Goal: Use online tool/utility: Utilize a website feature to perform a specific function

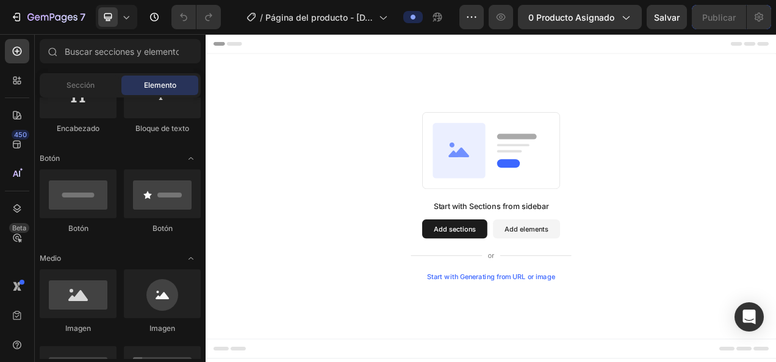
scroll to position [235, 0]
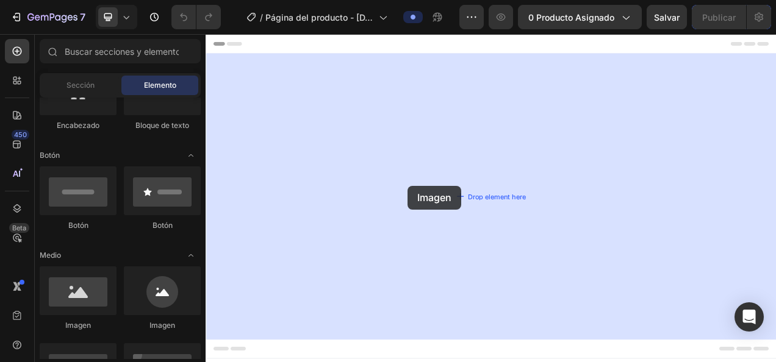
drag, startPoint x: 281, startPoint y: 315, endPoint x: 497, endPoint y: 223, distance: 234.6
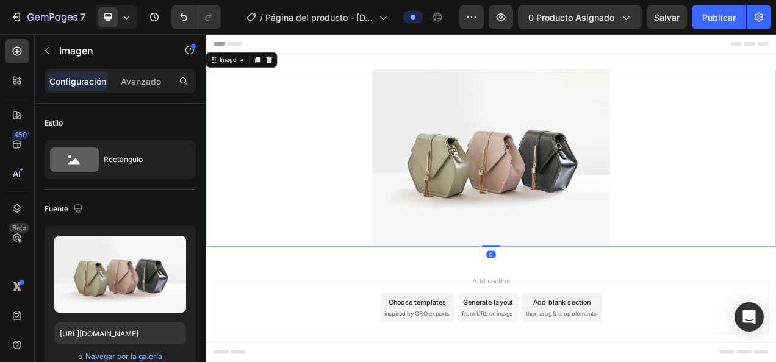
click at [525, 211] on img at bounding box center [571, 193] width 305 height 229
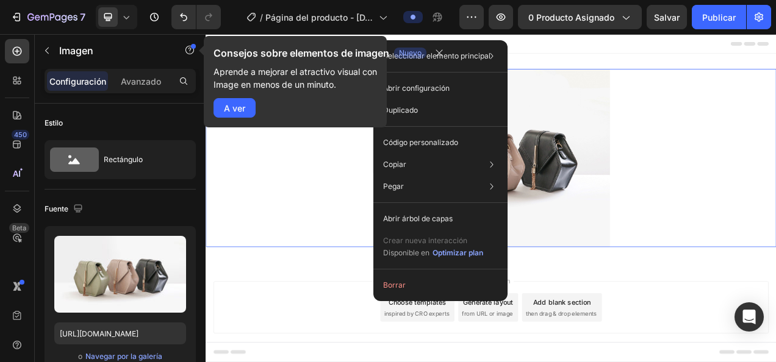
click at [353, 202] on div at bounding box center [572, 193] width 732 height 229
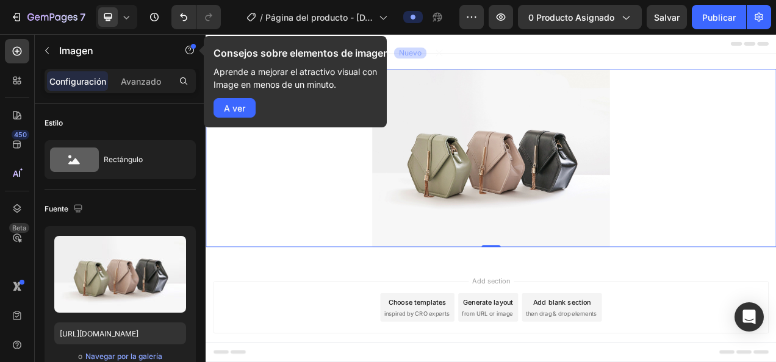
click at [436, 207] on img at bounding box center [571, 193] width 305 height 229
click at [249, 111] on button "A ver" at bounding box center [235, 108] width 42 height 20
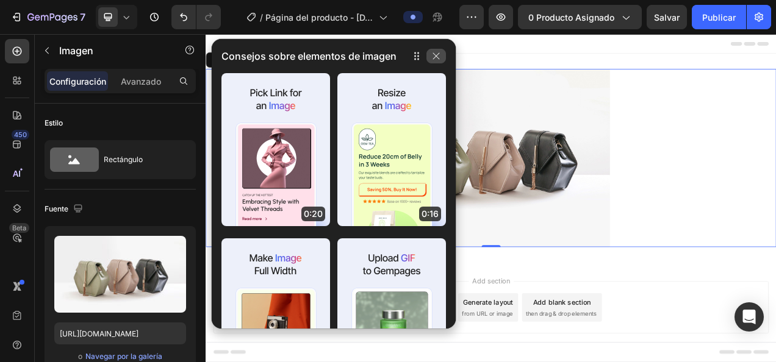
click at [442, 57] on button "button" at bounding box center [436, 56] width 20 height 15
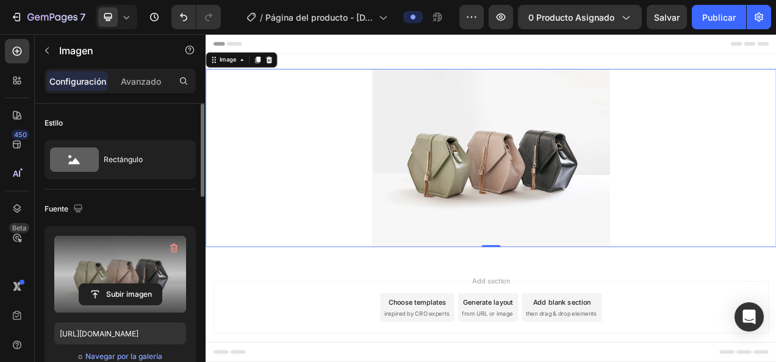
click at [150, 260] on label at bounding box center [120, 274] width 132 height 77
click at [150, 284] on input "file" at bounding box center [120, 294] width 82 height 21
click at [165, 270] on label at bounding box center [120, 274] width 132 height 77
click at [162, 284] on input "file" at bounding box center [120, 294] width 82 height 21
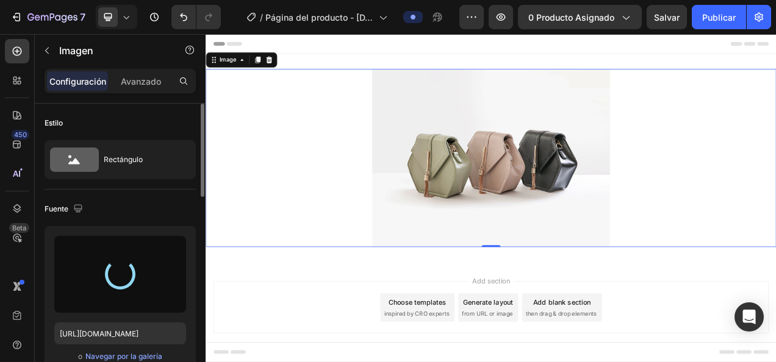
type input "[URL][DOMAIN_NAME]"
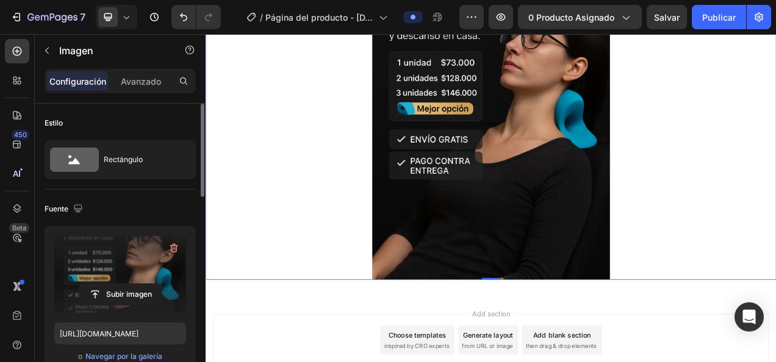
scroll to position [0, 0]
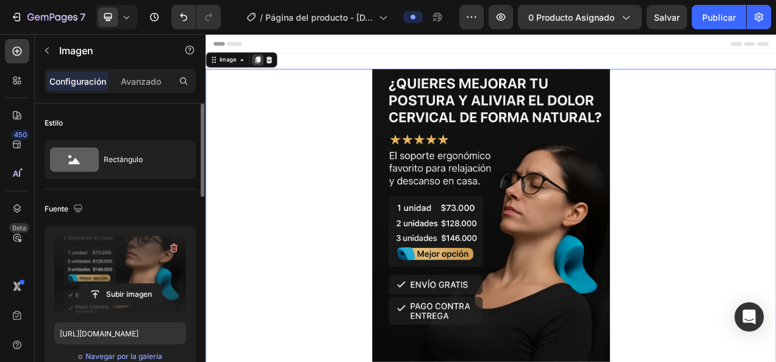
click at [269, 63] on icon at bounding box center [272, 67] width 10 height 10
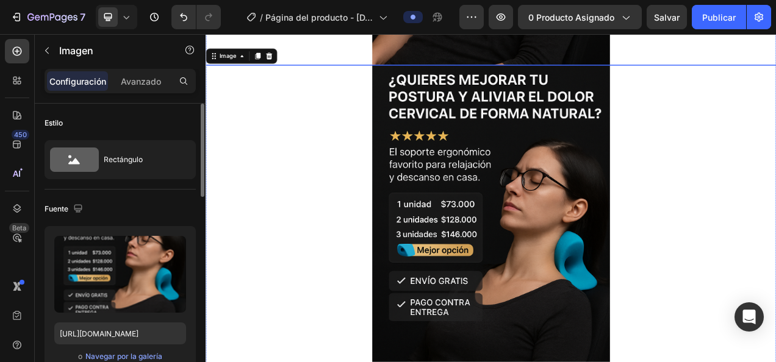
scroll to position [461, 0]
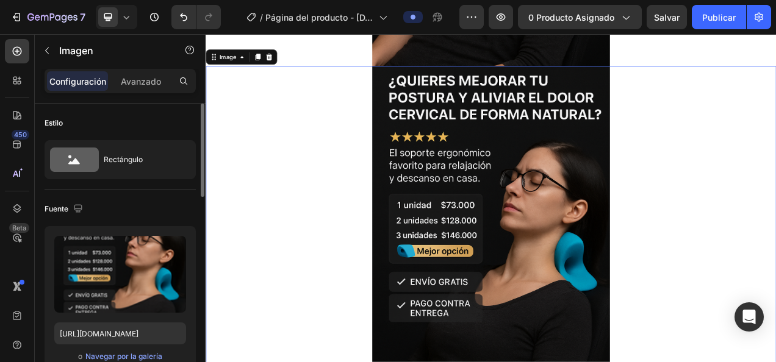
click at [499, 233] on img at bounding box center [571, 304] width 305 height 458
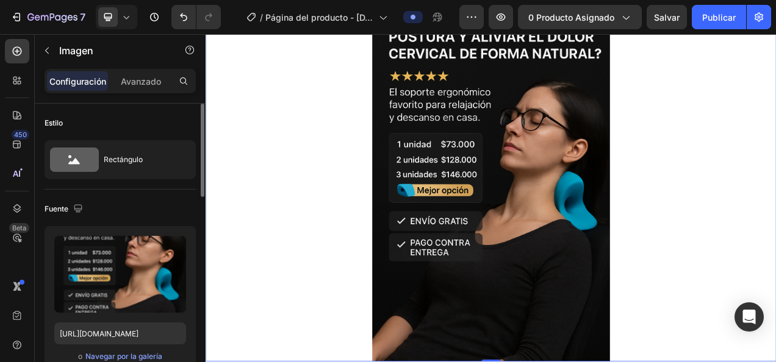
scroll to position [539, 0]
click at [461, 243] on img at bounding box center [571, 226] width 305 height 458
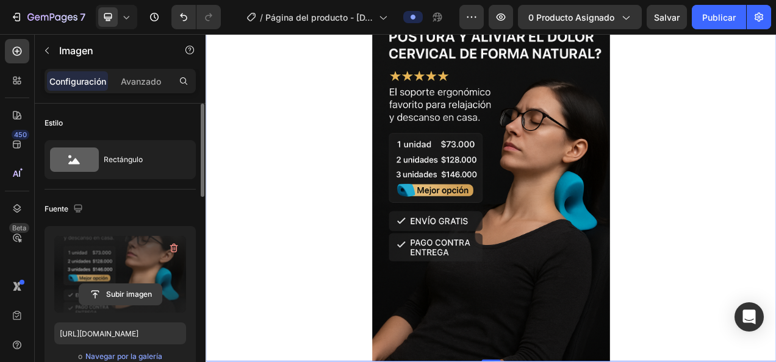
click at [137, 293] on input "file" at bounding box center [120, 294] width 82 height 21
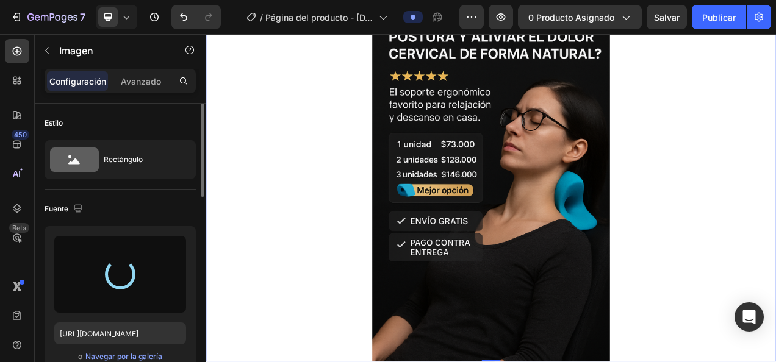
type input "[URL][DOMAIN_NAME]"
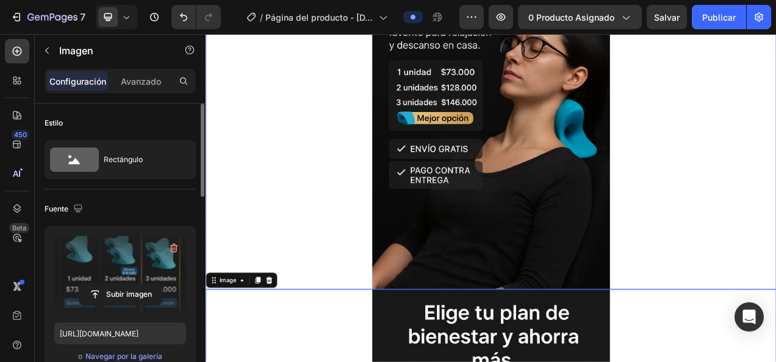
scroll to position [225, 0]
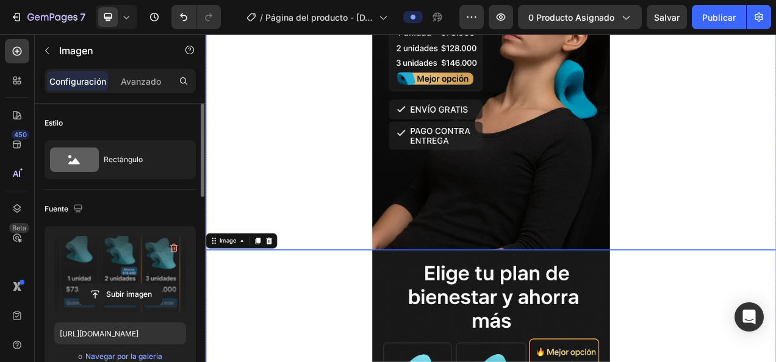
click at [776, 233] on div at bounding box center [572, 83] width 732 height 458
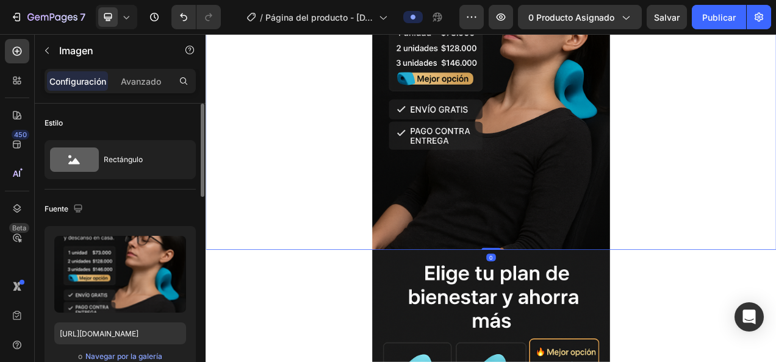
click at [752, 253] on div at bounding box center [572, 83] width 732 height 458
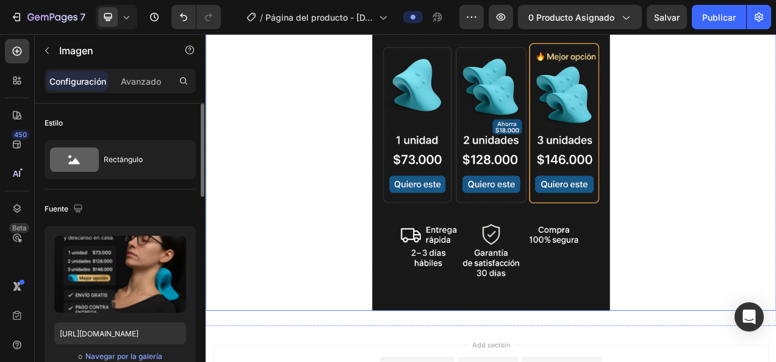
scroll to position [620, 0]
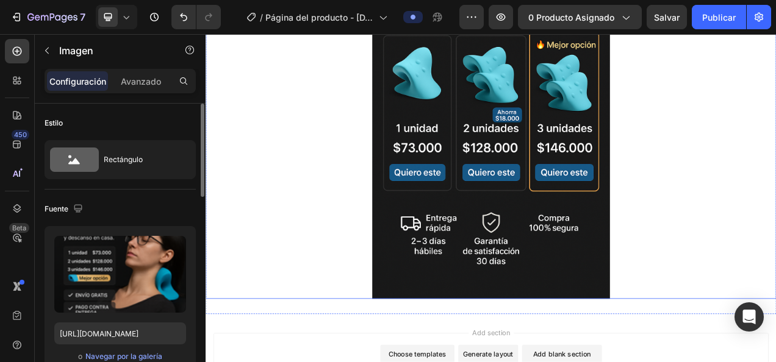
click at [542, 332] on img at bounding box center [571, 145] width 305 height 458
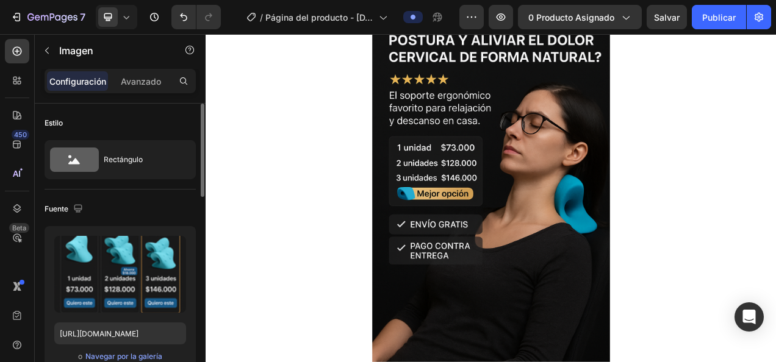
scroll to position [0, 0]
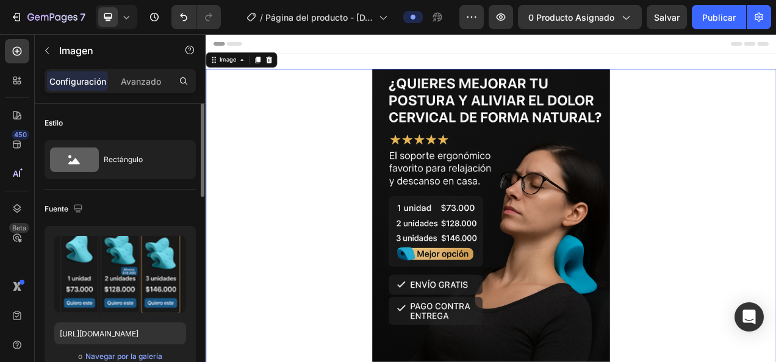
click at [469, 284] on img at bounding box center [571, 308] width 305 height 458
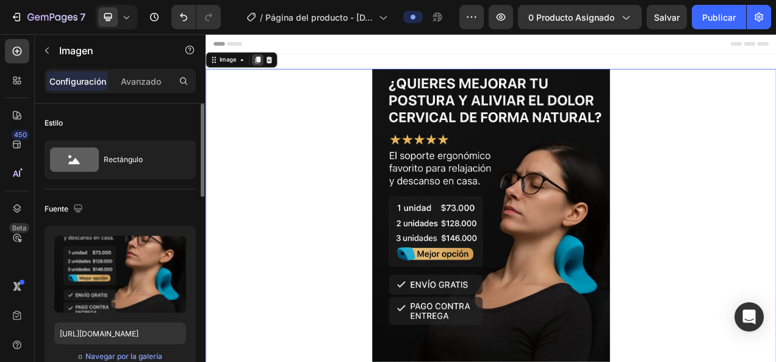
click at [267, 70] on icon at bounding box center [272, 67] width 10 height 10
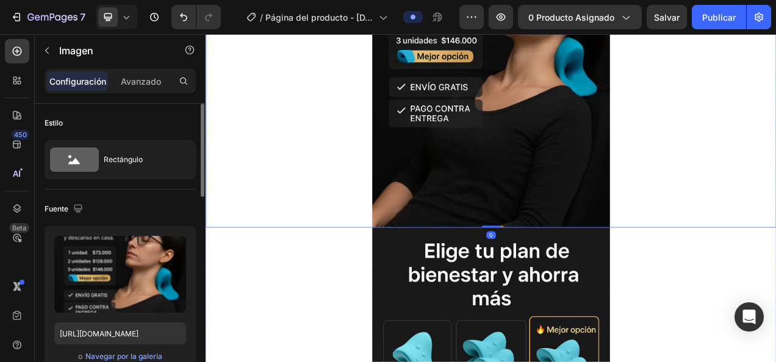
scroll to position [714, 0]
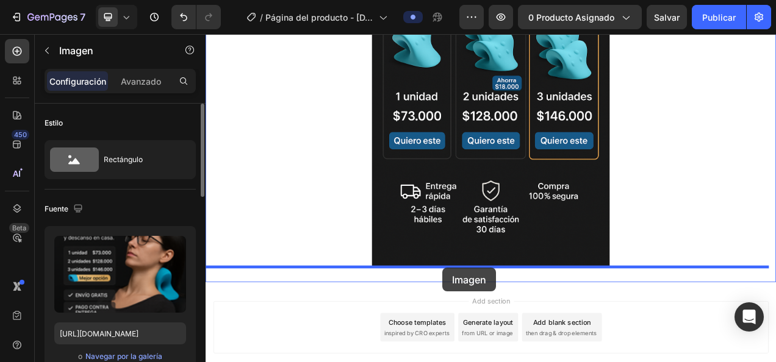
drag, startPoint x: 472, startPoint y: 218, endPoint x: 509, endPoint y: 335, distance: 122.3
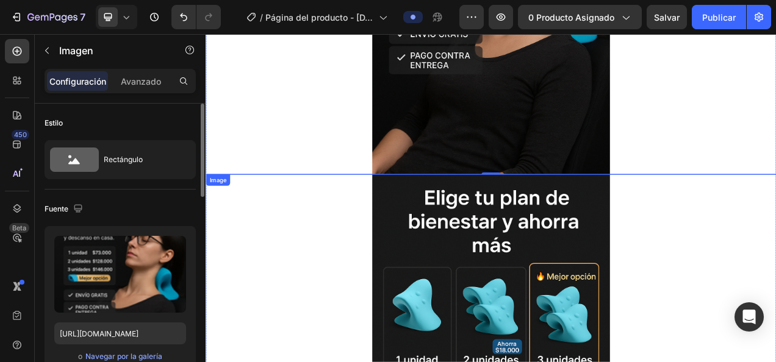
scroll to position [787, 0]
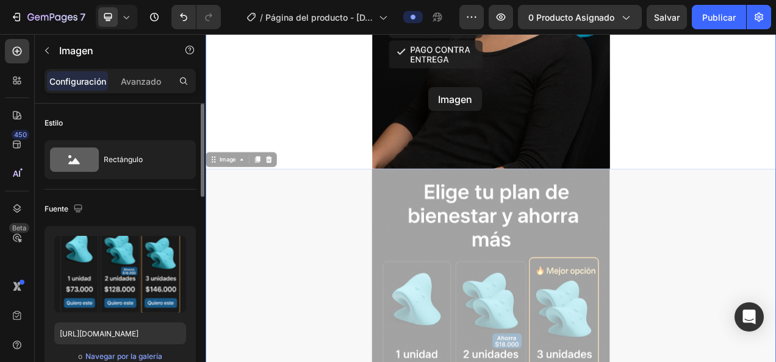
drag, startPoint x: 577, startPoint y: 290, endPoint x: 492, endPoint y: 103, distance: 206.2
click at [492, 103] on div "Header Image Image Image 0 Image 0 Section 1 Root Start with Sections from side…" at bounding box center [572, 53] width 732 height 1613
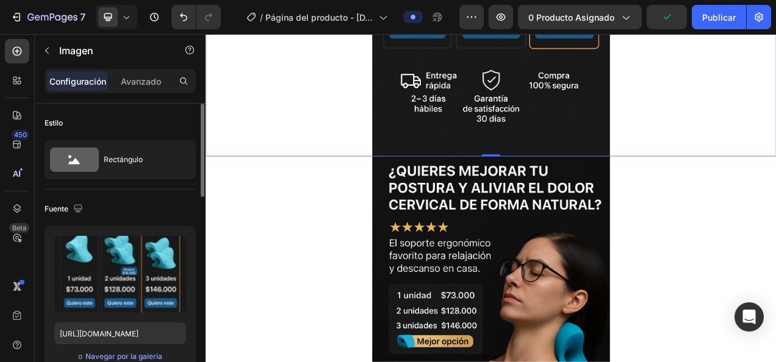
scroll to position [805, 0]
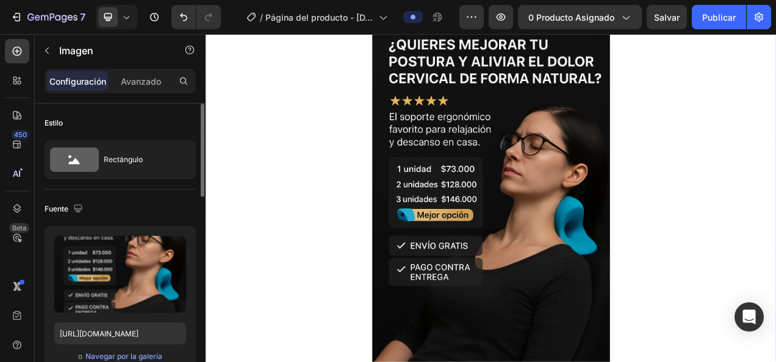
scroll to position [0, 0]
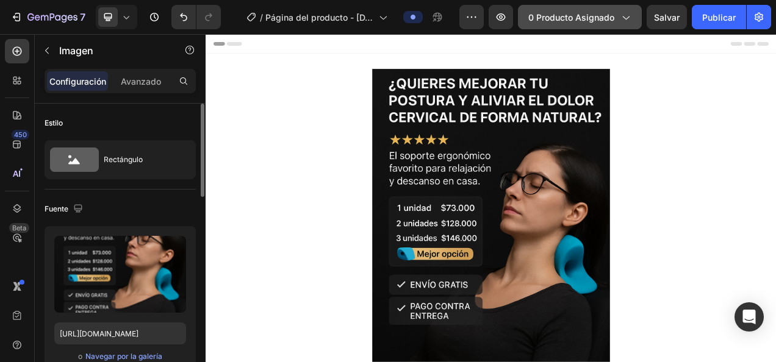
click at [586, 27] on button "0 producto asignado" at bounding box center [580, 17] width 124 height 24
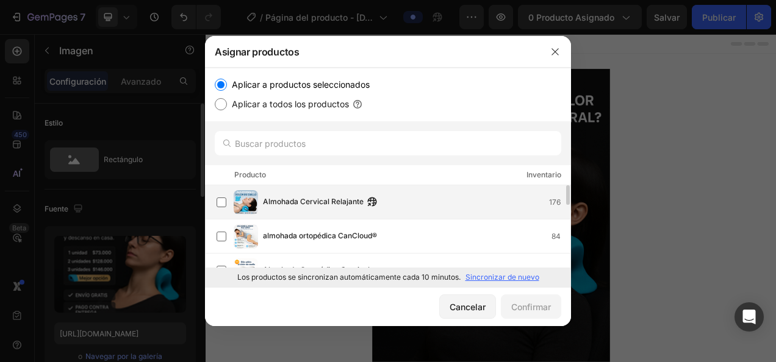
click at [320, 196] on span "Almohada Cervical Relajante" at bounding box center [313, 202] width 101 height 13
click at [551, 49] on icon "button" at bounding box center [555, 52] width 10 height 10
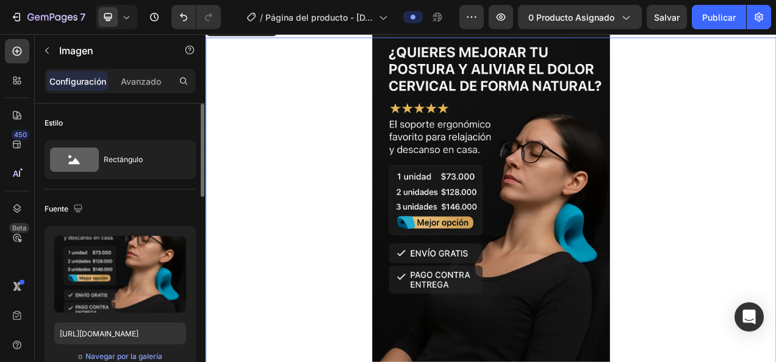
scroll to position [957, 0]
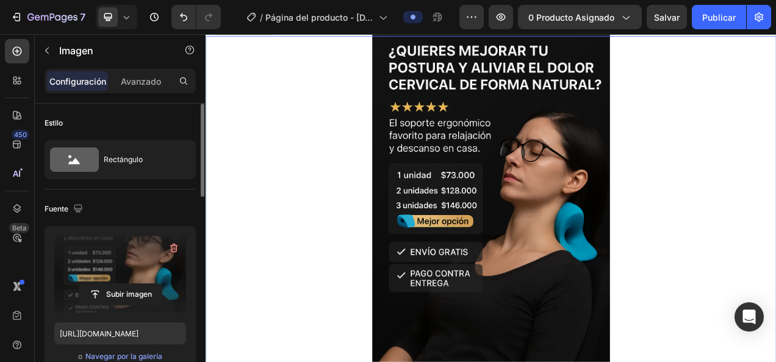
click at [130, 251] on label at bounding box center [120, 274] width 132 height 77
click at [130, 284] on input "file" at bounding box center [120, 294] width 82 height 21
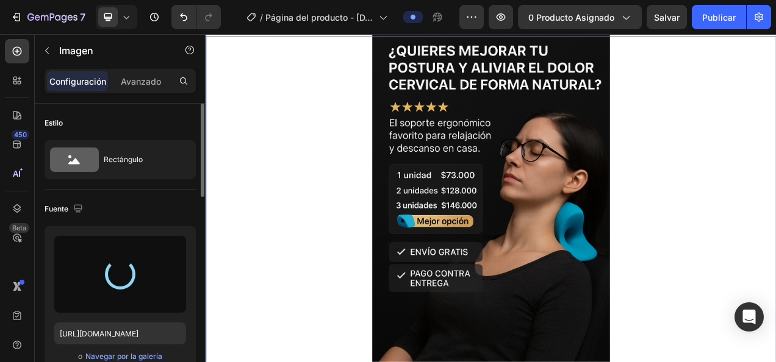
type input "[URL][DOMAIN_NAME]"
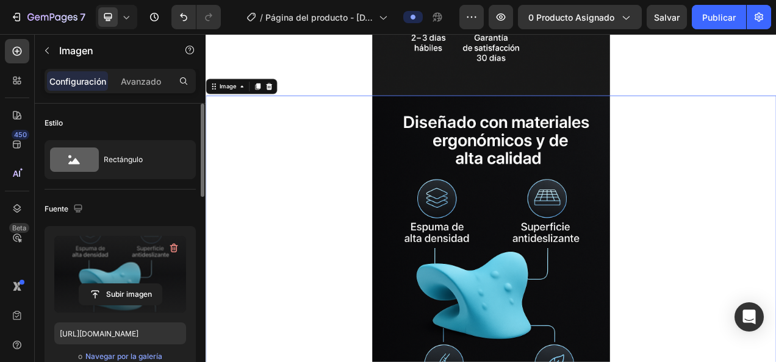
scroll to position [875, 0]
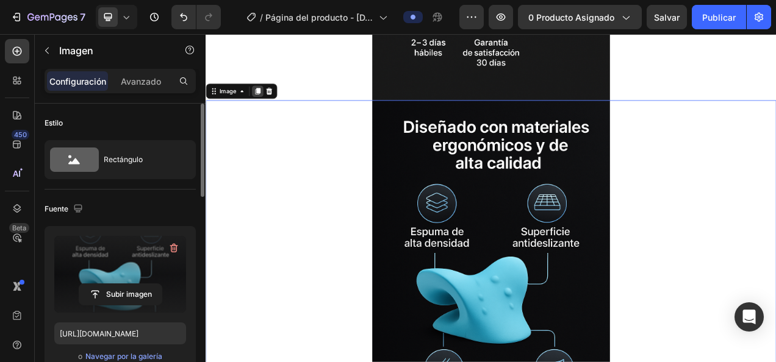
click at [274, 103] on icon at bounding box center [272, 107] width 7 height 9
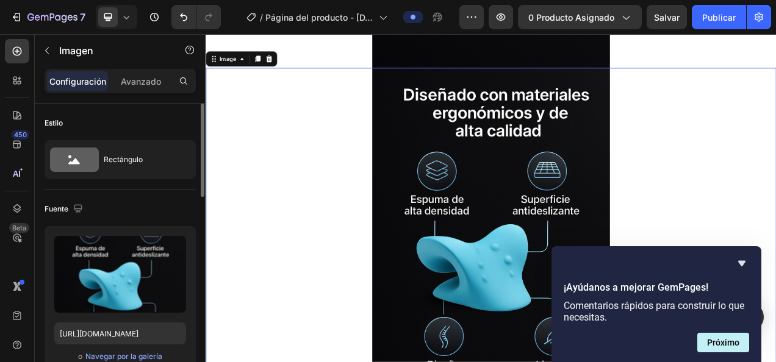
scroll to position [1431, 0]
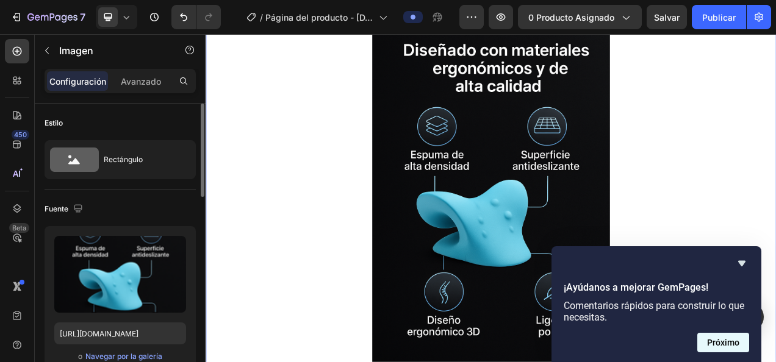
click at [702, 347] on button "Próximo" at bounding box center [723, 343] width 52 height 20
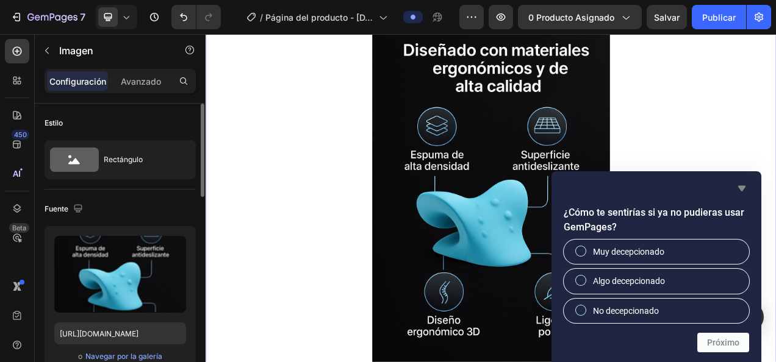
click at [743, 182] on icon "Ocultar encuesta" at bounding box center [742, 188] width 15 height 15
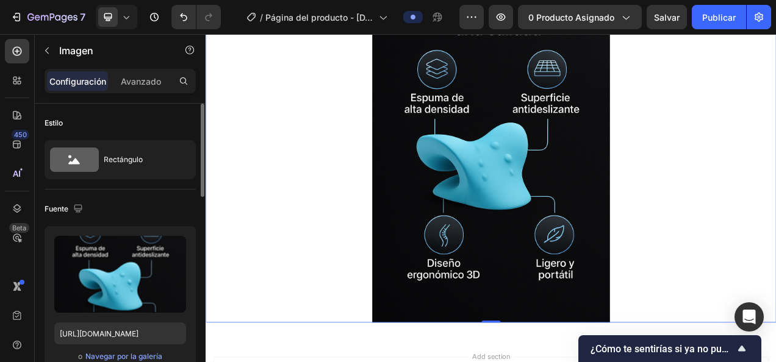
scroll to position [1508, 0]
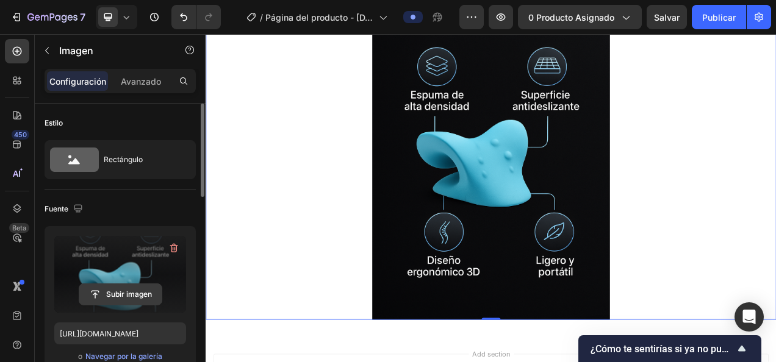
click at [117, 295] on input "file" at bounding box center [120, 294] width 82 height 21
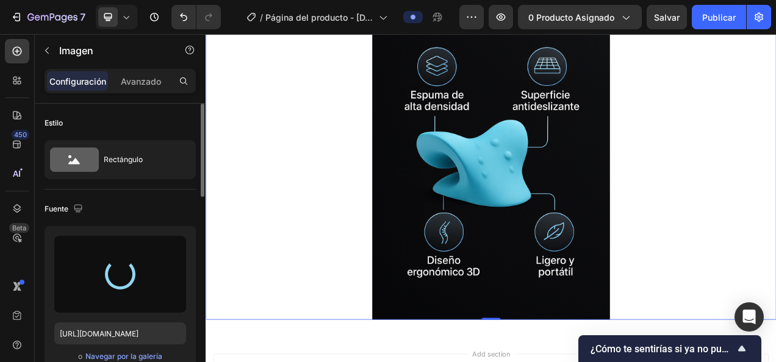
type input "[URL][DOMAIN_NAME]"
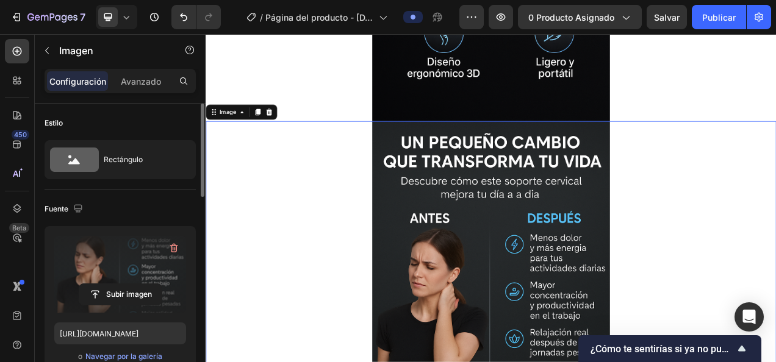
scroll to position [1363, 0]
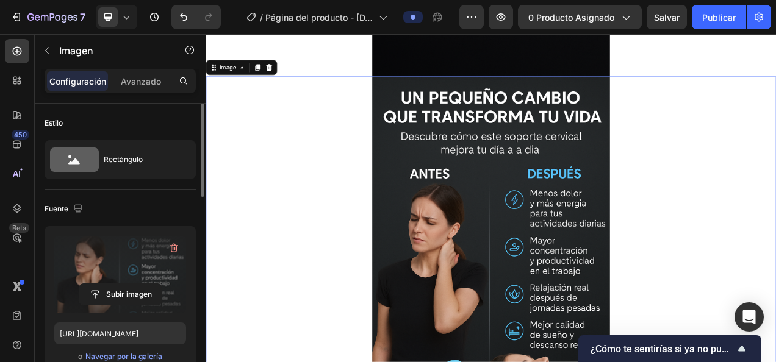
click at [776, 233] on div at bounding box center [572, 317] width 732 height 458
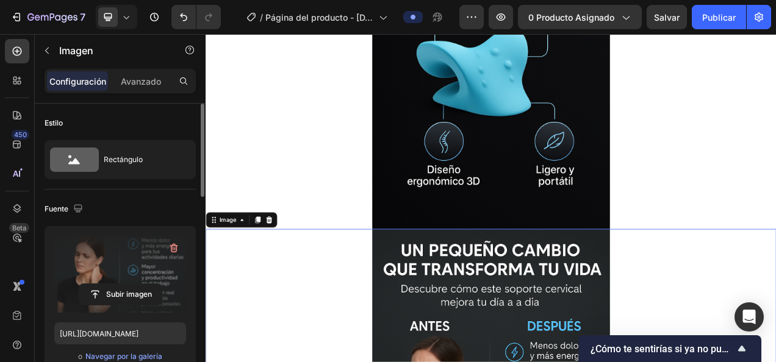
scroll to position [1167, 0]
click at [265, 273] on div at bounding box center [272, 273] width 15 height 15
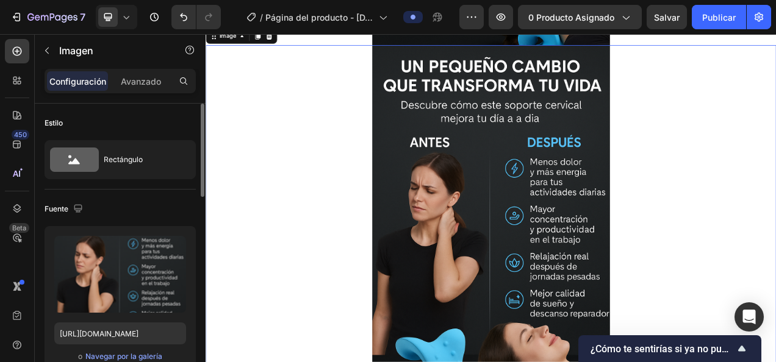
scroll to position [1967, 0]
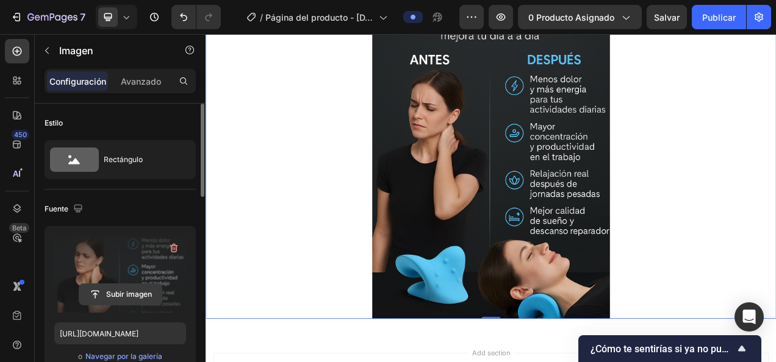
click at [106, 284] on input "file" at bounding box center [120, 294] width 82 height 21
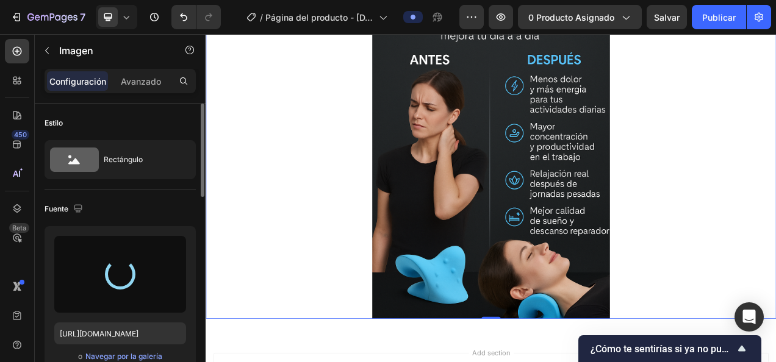
type input "[URL][DOMAIN_NAME]"
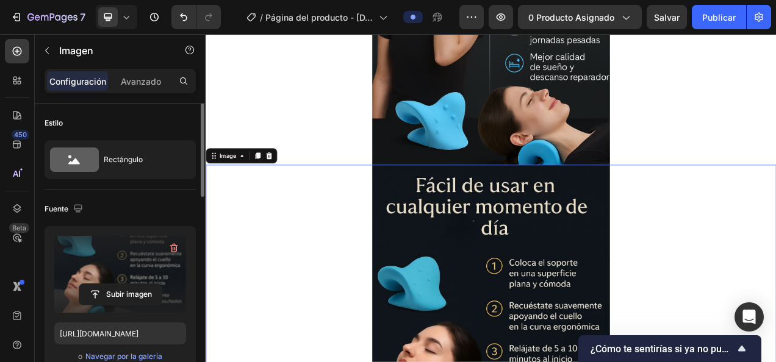
scroll to position [1707, 0]
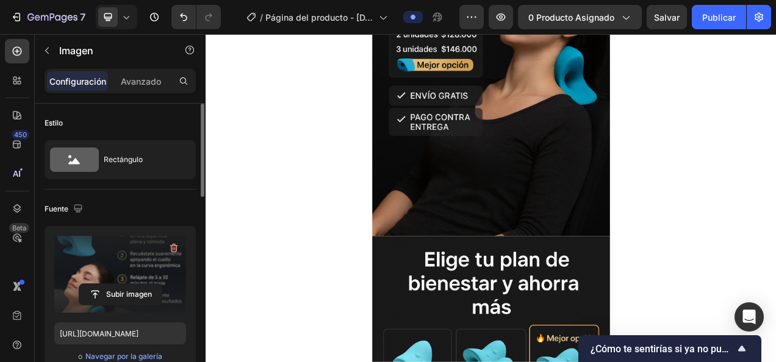
scroll to position [0, 0]
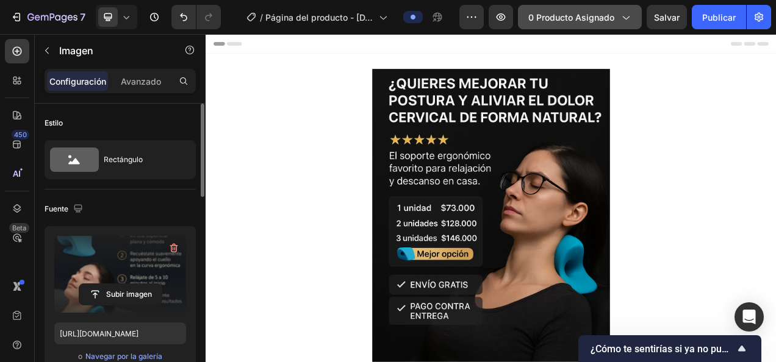
click at [571, 12] on span "0 producto asignado" at bounding box center [571, 17] width 86 height 13
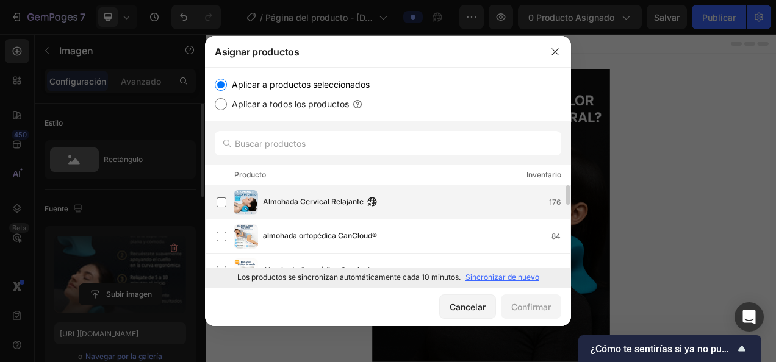
click at [364, 198] on div "Almohada Cervical Relajante" at bounding box center [323, 202] width 120 height 13
click at [561, 54] on button "button" at bounding box center [555, 52] width 20 height 20
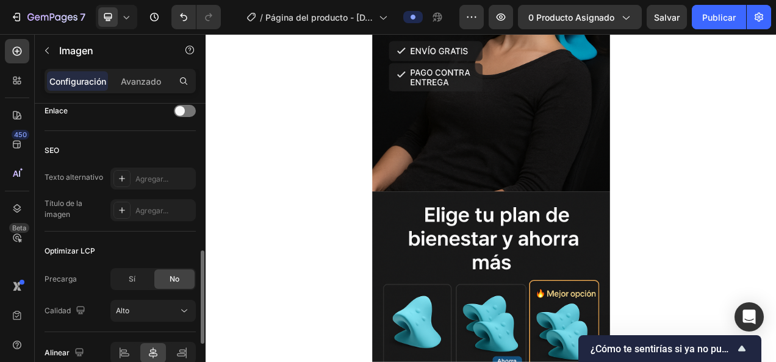
scroll to position [583, 0]
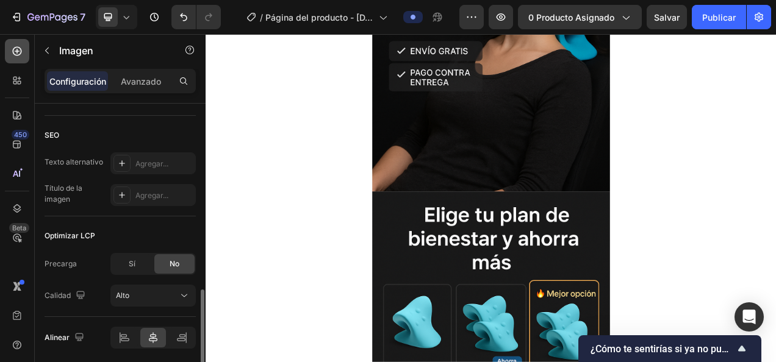
click at [19, 45] on icon at bounding box center [17, 51] width 12 height 12
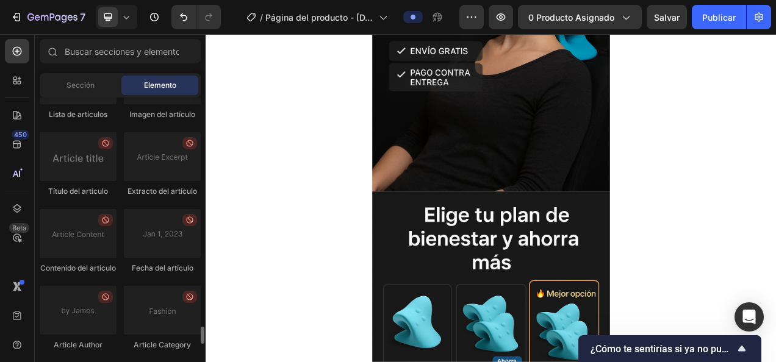
scroll to position [3622, 0]
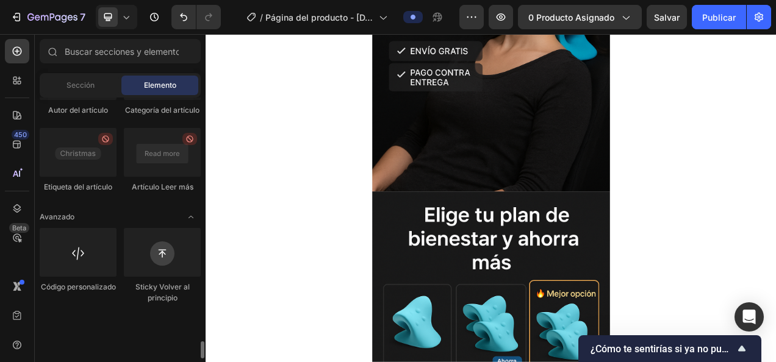
click at [88, 304] on div "Código personalizado" at bounding box center [78, 266] width 77 height 76
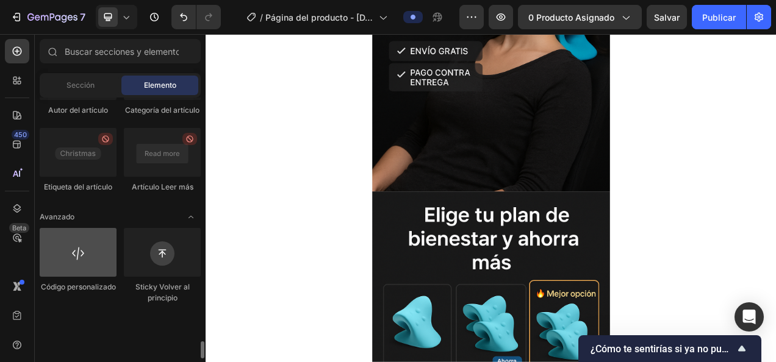
click at [96, 277] on div at bounding box center [78, 252] width 77 height 49
click at [73, 277] on div at bounding box center [78, 252] width 77 height 49
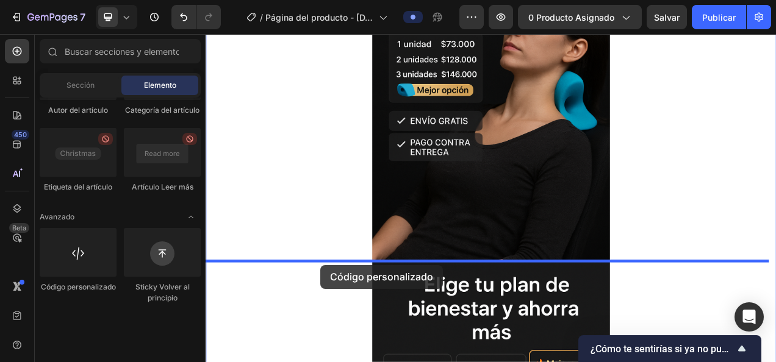
scroll to position [225, 0]
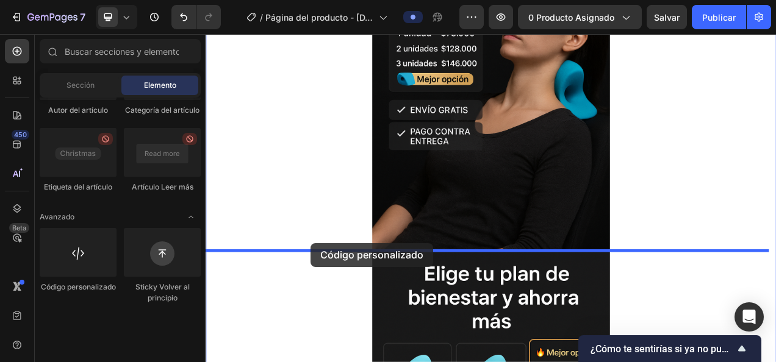
drag, startPoint x: 279, startPoint y: 337, endPoint x: 341, endPoint y: 303, distance: 70.5
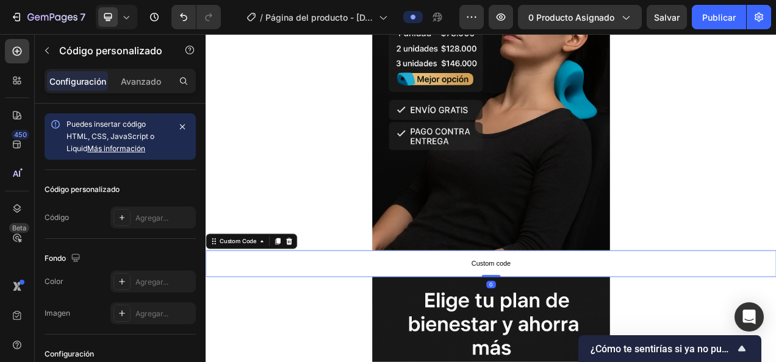
click at [349, 326] on span "Custom code" at bounding box center [572, 329] width 732 height 15
click at [514, 326] on span "Custom code" at bounding box center [572, 329] width 732 height 15
click at [581, 329] on span "Custom code" at bounding box center [572, 329] width 732 height 15
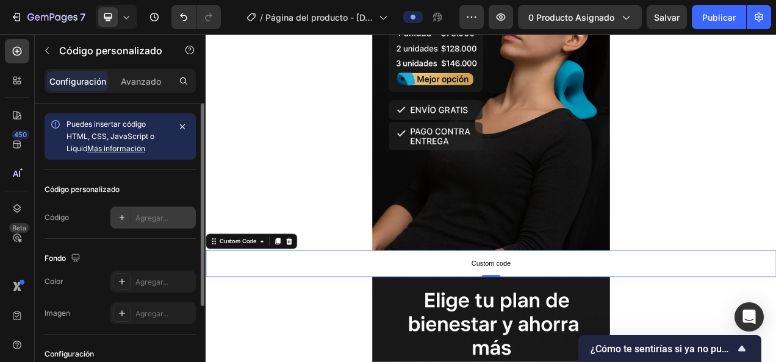
click at [120, 220] on icon at bounding box center [122, 218] width 10 height 10
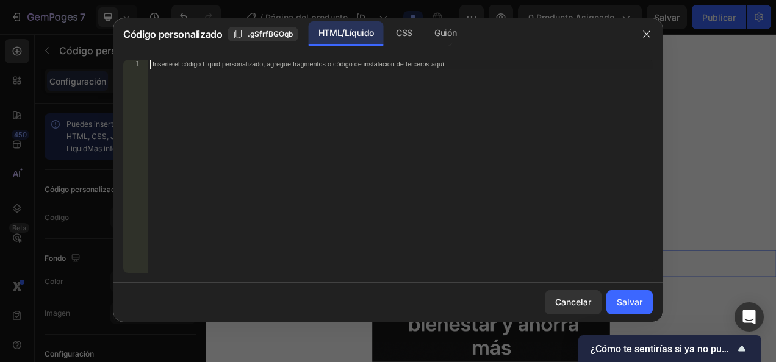
click at [231, 67] on div "Inserte el código Liquid personalizado, agregue fragmentos o código de instalac…" at bounding box center [375, 64] width 445 height 9
paste textarea "<div id="_rsi-cod-form-embed-custom-hook"></div>"
type textarea "<div id="_rsi-cod-form-embed-custom-hook"></div>"
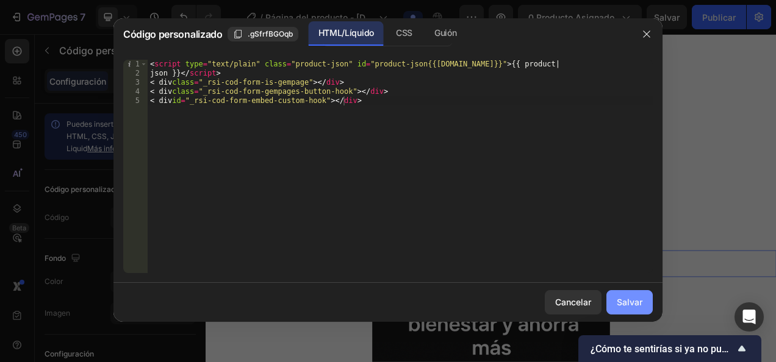
click at [611, 301] on button "Salvar" at bounding box center [629, 302] width 46 height 24
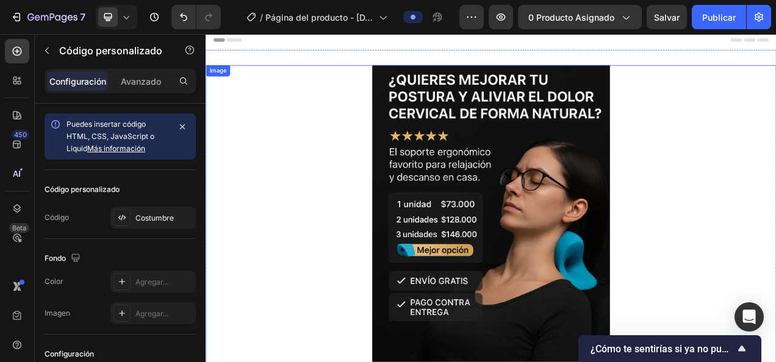
scroll to position [0, 0]
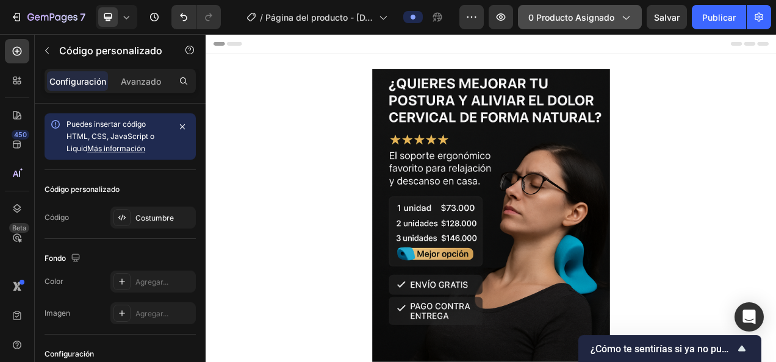
click at [586, 15] on span "0 producto asignado" at bounding box center [571, 17] width 86 height 13
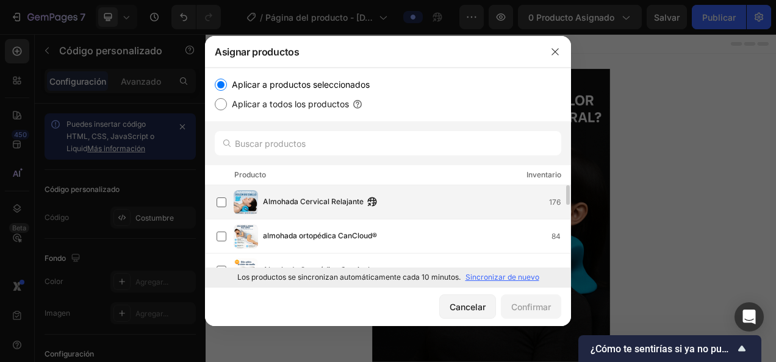
click at [340, 209] on div "Almohada Cervical Relajante 176" at bounding box center [394, 202] width 354 height 24
click at [534, 303] on font "Confirmar" at bounding box center [531, 307] width 40 height 13
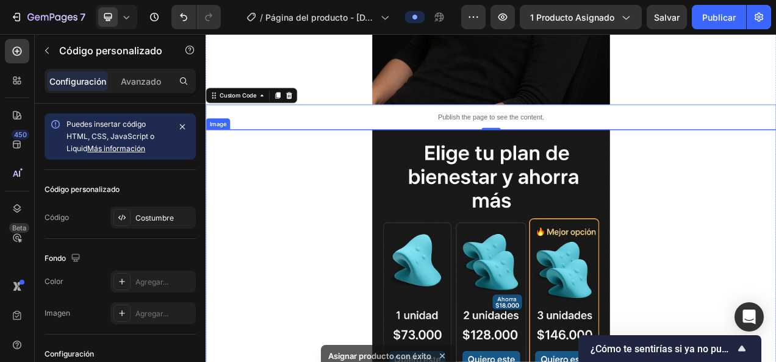
scroll to position [415, 0]
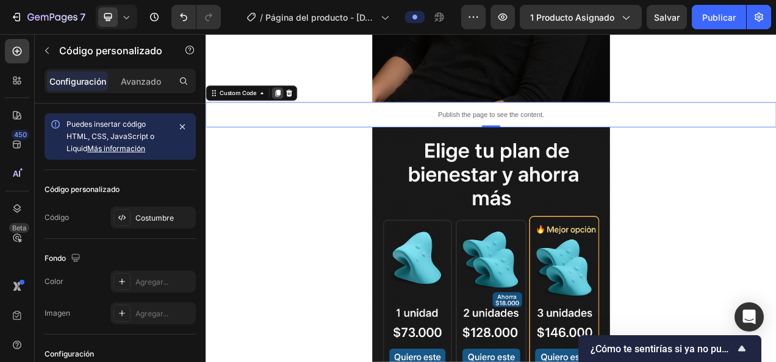
click at [298, 106] on icon at bounding box center [298, 110] width 7 height 9
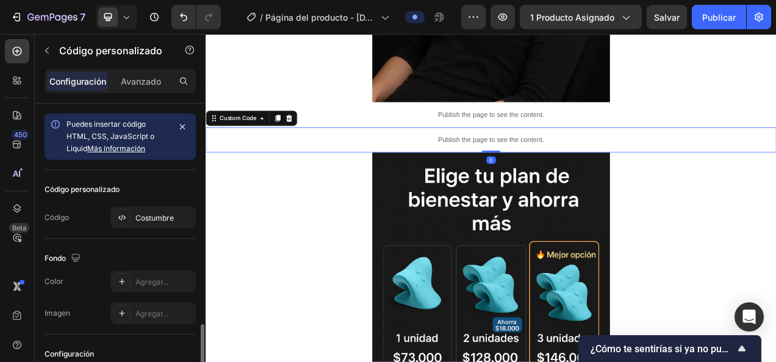
scroll to position [131, 0]
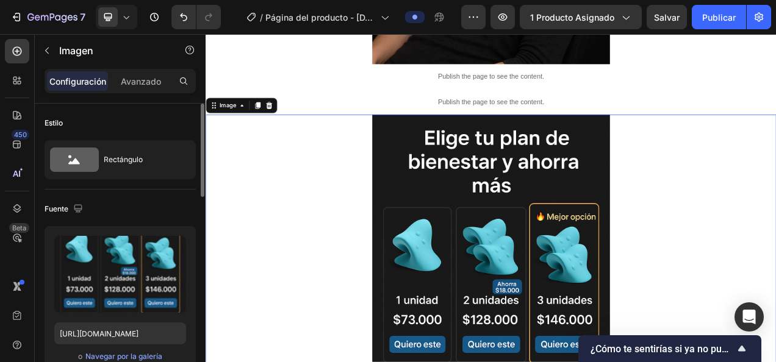
scroll to position [470, 0]
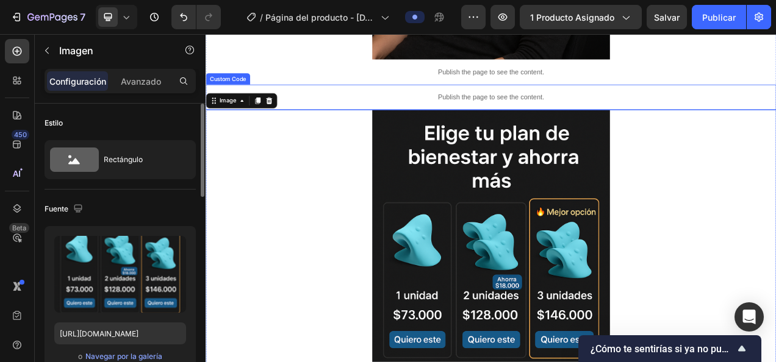
click at [455, 112] on p "Publish the page to see the content." at bounding box center [572, 115] width 732 height 13
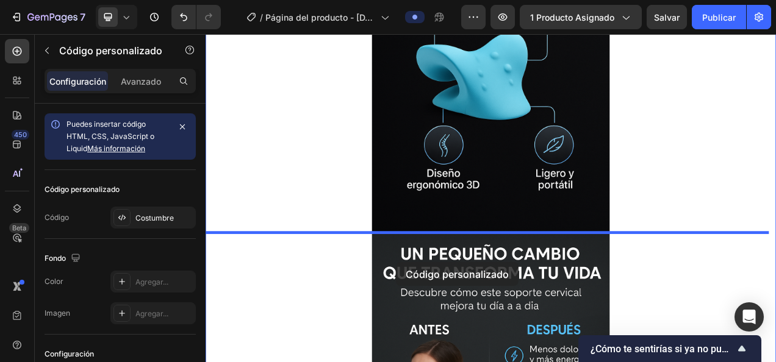
scroll to position [1264, 0]
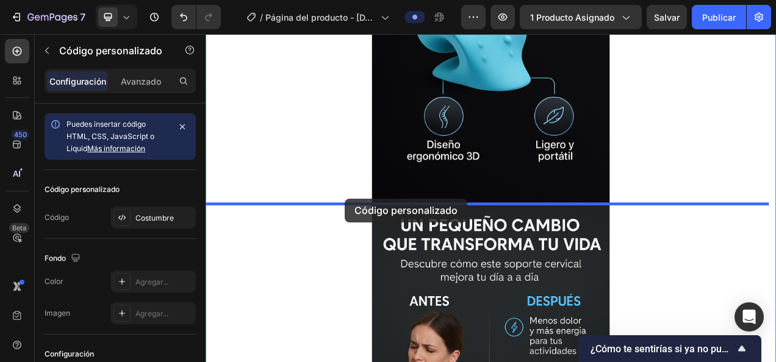
drag, startPoint x: 455, startPoint y: 112, endPoint x: 383, endPoint y: 240, distance: 146.4
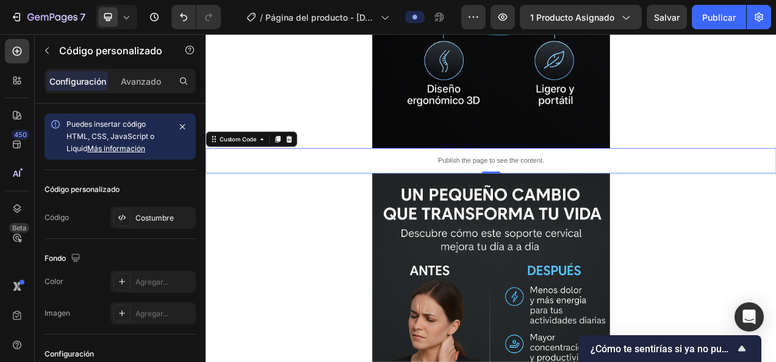
scroll to position [1301, 0]
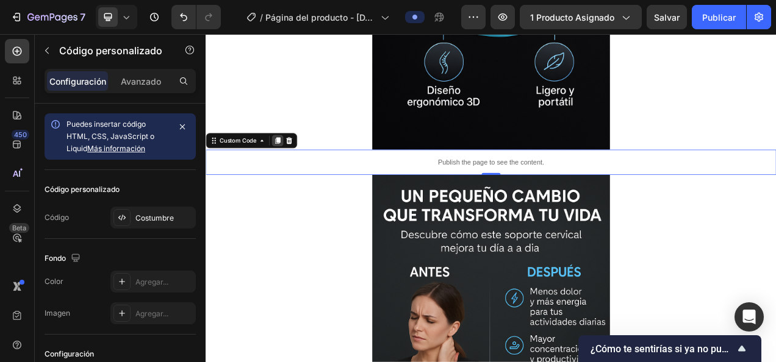
click at [293, 175] on icon at bounding box center [298, 171] width 10 height 10
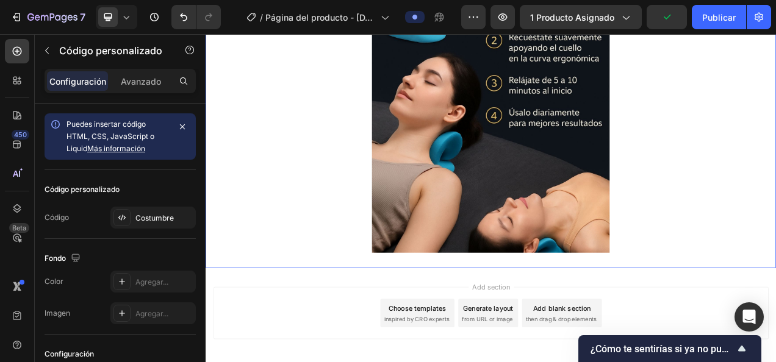
scroll to position [2203, 0]
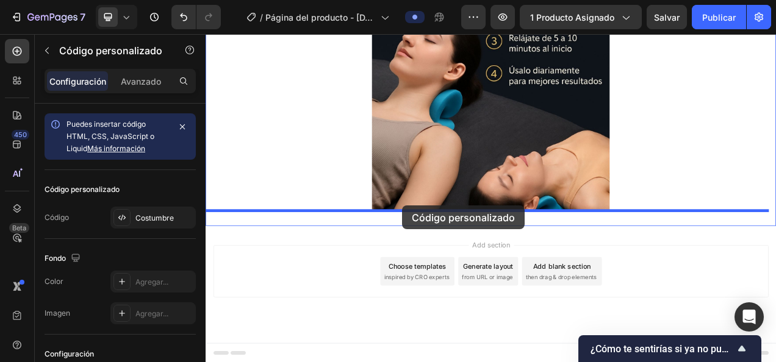
drag, startPoint x: 397, startPoint y: 239, endPoint x: 458, endPoint y: 254, distance: 63.0
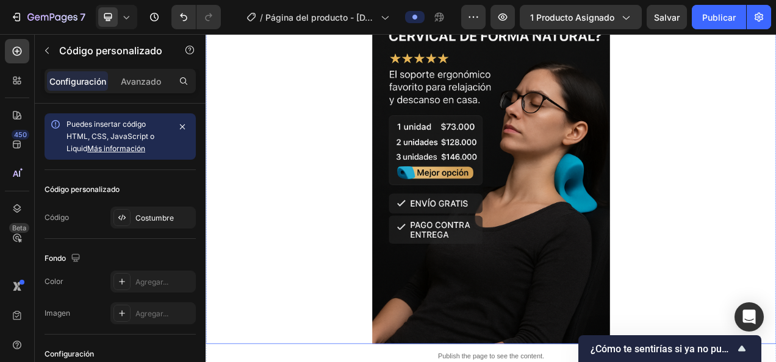
scroll to position [0, 0]
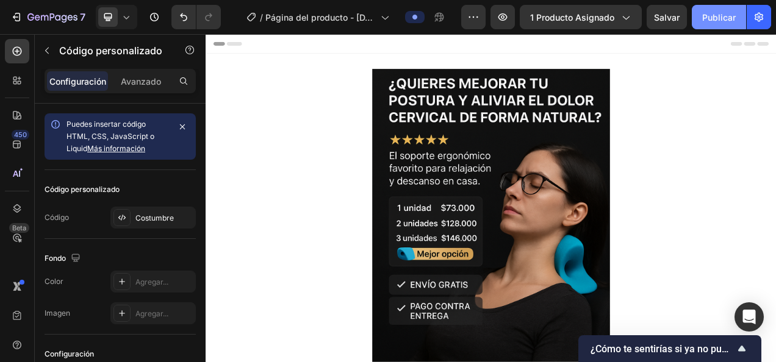
click at [704, 16] on font "Publicar" at bounding box center [719, 17] width 34 height 13
